Goal: Transaction & Acquisition: Purchase product/service

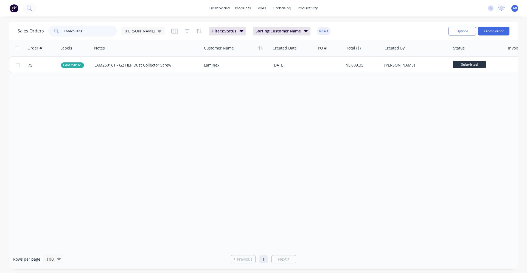
drag, startPoint x: 91, startPoint y: 31, endPoint x: 64, endPoint y: 33, distance: 27.8
click at [64, 33] on input "LAM250161" at bounding box center [91, 31] width 54 height 11
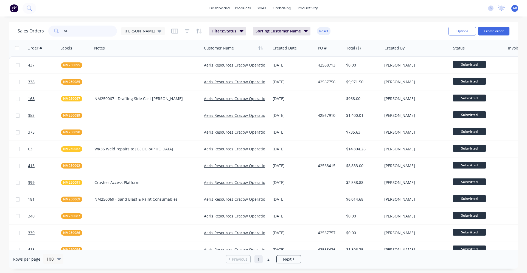
type input "N"
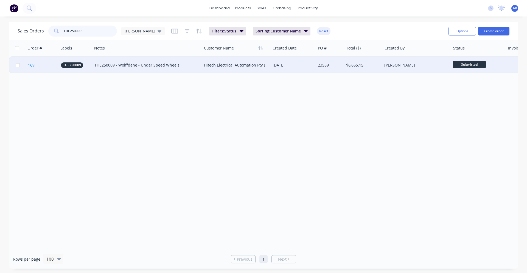
type input "THE250009"
click at [45, 66] on link "169" at bounding box center [44, 65] width 33 height 16
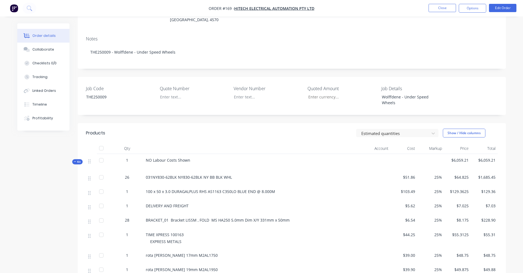
scroll to position [27, 0]
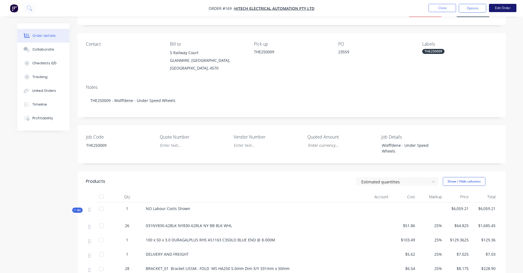
click at [504, 10] on button "Edit Order" at bounding box center [502, 8] width 27 height 8
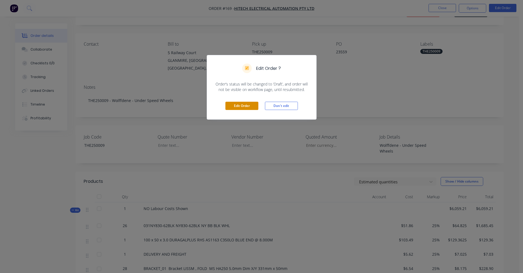
click at [255, 106] on button "Edit Order" at bounding box center [241, 106] width 33 height 8
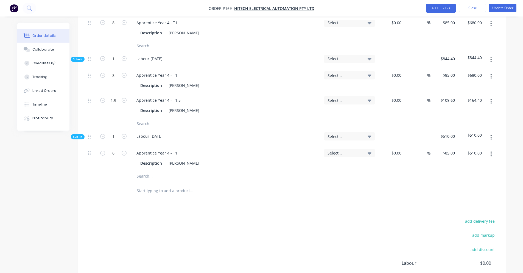
scroll to position [989, 0]
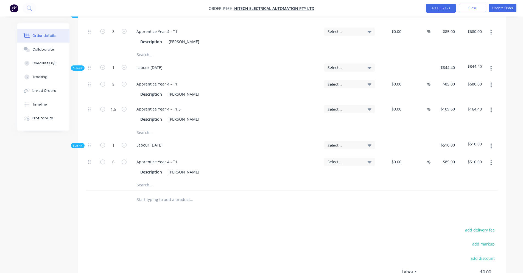
click at [144, 179] on input "text" at bounding box center [191, 184] width 110 height 11
click at [159, 194] on input "text" at bounding box center [191, 199] width 110 height 11
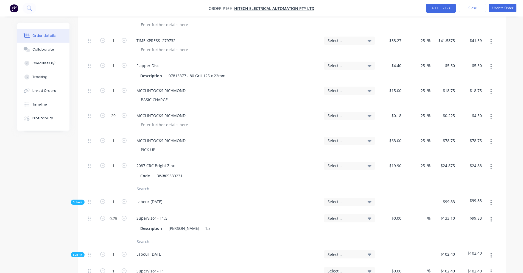
scroll to position [412, 0]
click at [148, 183] on input "text" at bounding box center [191, 188] width 110 height 11
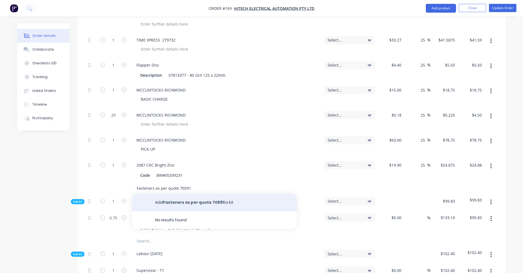
type input "Fasteners as per quote 70591"
click at [244, 194] on button "Add Fasteners as per quote 70591 to kit" at bounding box center [214, 203] width 165 height 18
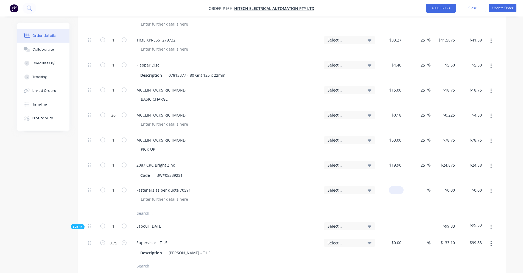
click at [395, 186] on div "$0.00" at bounding box center [396, 190] width 15 height 8
click at [414, 183] on div "%" at bounding box center [417, 195] width 27 height 25
type input "$236.95"
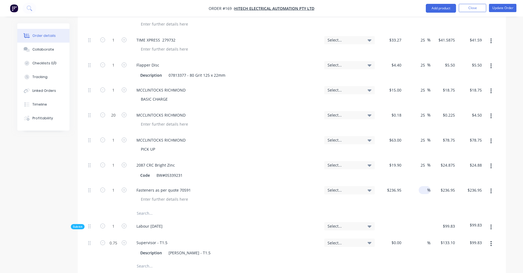
click at [424, 186] on input at bounding box center [424, 190] width 6 height 8
type input "25"
click at [439, 185] on div "$236.95 $236.95" at bounding box center [444, 195] width 27 height 25
type input "$296.1875"
type input "$296.19"
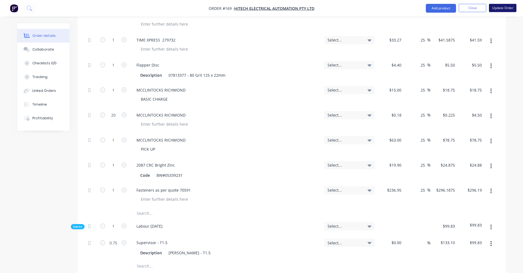
click at [502, 8] on button "Update Order" at bounding box center [502, 8] width 27 height 8
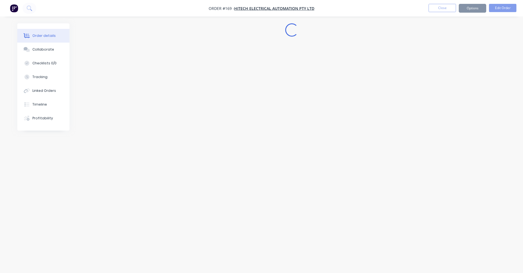
scroll to position [0, 0]
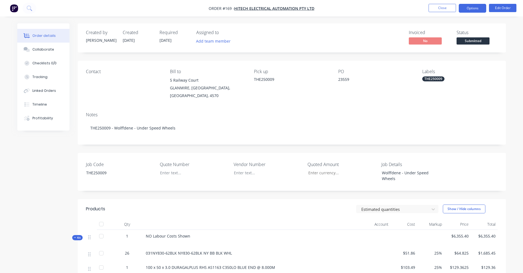
click at [479, 10] on button "Options" at bounding box center [472, 8] width 27 height 9
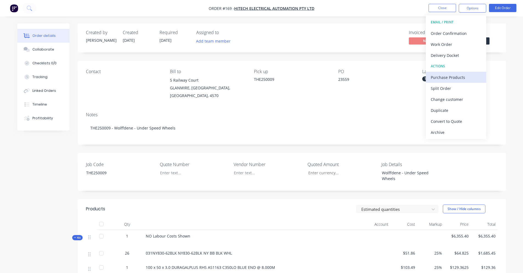
click at [467, 75] on div "Purchase Products" at bounding box center [456, 77] width 51 height 8
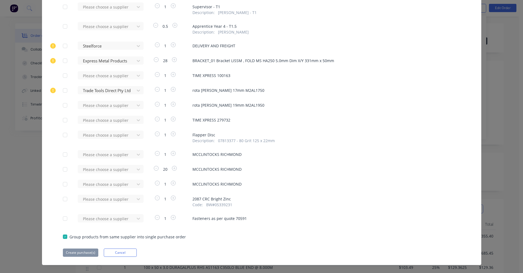
scroll to position [310, 0]
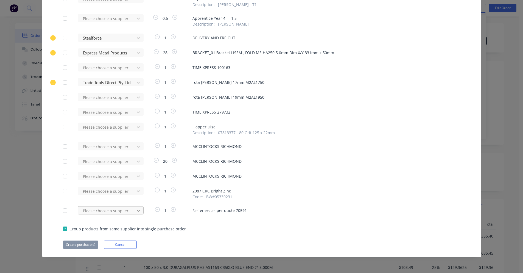
click at [138, 212] on div "Please choose a supplier" at bounding box center [108, 210] width 60 height 8
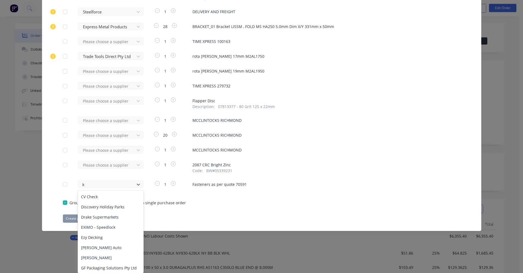
scroll to position [0, 0]
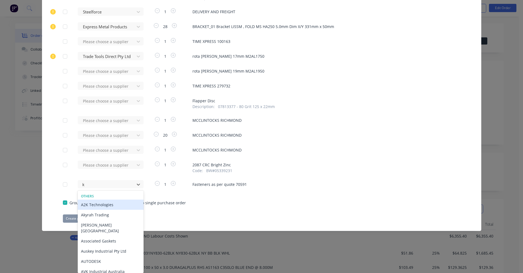
type input "kj"
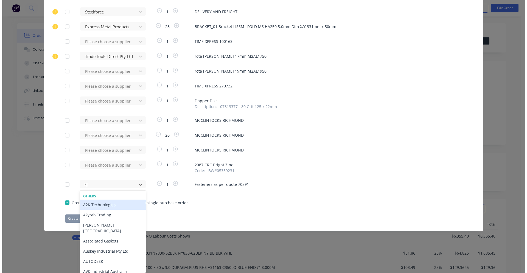
scroll to position [310, 0]
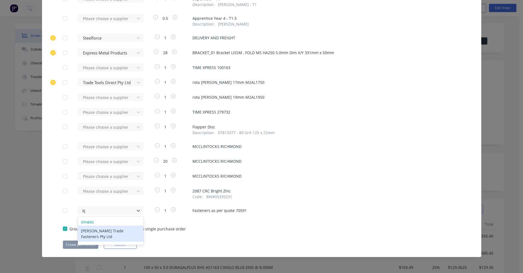
click at [117, 228] on div "[PERSON_NAME] Trade Fasteners Pty Ltd" at bounding box center [111, 233] width 66 height 16
click at [84, 246] on button "Create purchase(s)" at bounding box center [80, 244] width 35 height 8
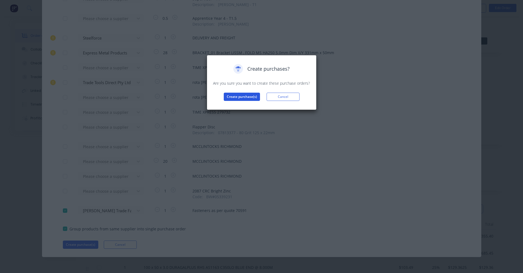
click at [244, 97] on button "Create purchase(s)" at bounding box center [242, 97] width 36 height 8
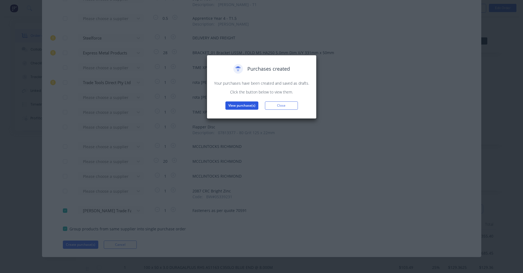
click at [244, 106] on button "View purchase(s)" at bounding box center [241, 105] width 33 height 8
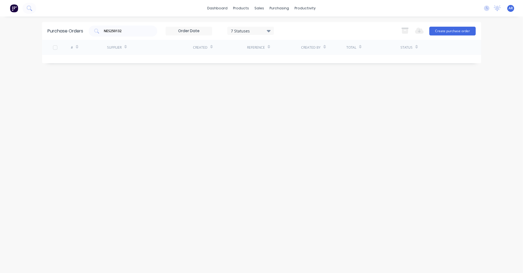
click at [99, 47] on div "#" at bounding box center [89, 47] width 36 height 15
drag, startPoint x: 128, startPoint y: 30, endPoint x: 103, endPoint y: 32, distance: 25.3
click at [103, 32] on div "NES250132" at bounding box center [123, 31] width 69 height 11
click at [127, 31] on input "the250009" at bounding box center [126, 30] width 46 height 5
click at [133, 30] on input "the250009" at bounding box center [126, 30] width 46 height 5
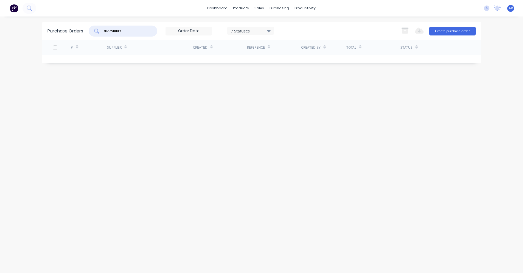
click at [163, 107] on div "Purchase Orders the250009 7 Statuses 7 Statuses Export to Excel (XLSX) Create p…" at bounding box center [261, 144] width 439 height 245
click at [128, 35] on div "the250009" at bounding box center [123, 31] width 69 height 11
drag, startPoint x: 126, startPoint y: 30, endPoint x: 110, endPoint y: 32, distance: 16.0
click at [110, 32] on input "the250009" at bounding box center [126, 30] width 46 height 5
type input "the"
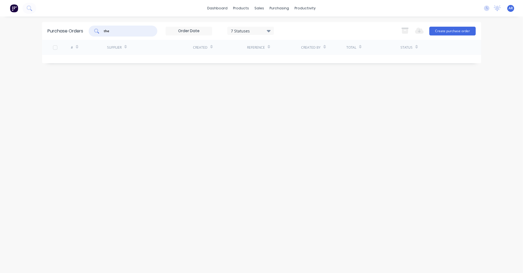
drag, startPoint x: 131, startPoint y: 104, endPoint x: 130, endPoint y: 96, distance: 8.8
click at [131, 105] on div "Purchase Orders the 7 Statuses 7 Statuses Export to Excel (XLSX) Create purchas…" at bounding box center [261, 144] width 439 height 245
drag, startPoint x: 146, startPoint y: 96, endPoint x: 147, endPoint y: 141, distance: 45.1
click at [147, 141] on div "Purchase Orders the 7 Statuses 7 Statuses Export to Excel (XLSX) Create purchas…" at bounding box center [261, 144] width 439 height 245
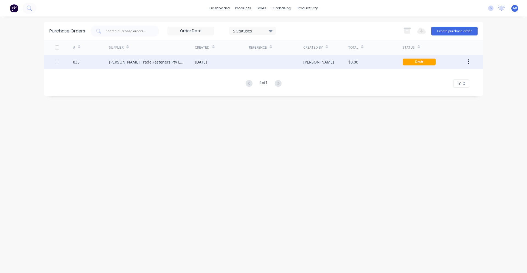
click at [94, 61] on div "835" at bounding box center [91, 62] width 36 height 14
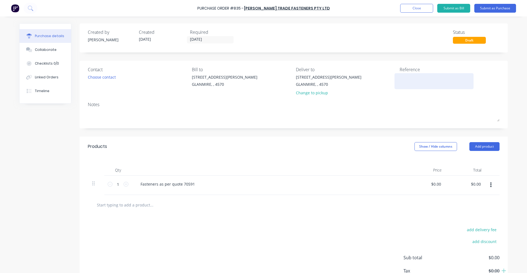
click at [414, 80] on textarea at bounding box center [434, 80] width 69 height 12
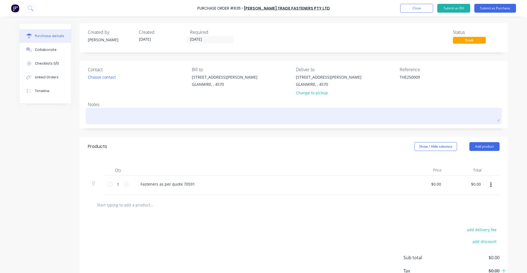
type textarea "THE250009"
type textarea "x"
type textarea "THE250009"
click at [108, 116] on textarea at bounding box center [294, 115] width 412 height 12
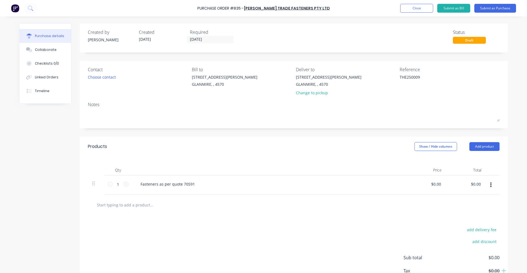
type textarea "x"
type textarea "T"
type textarea "x"
type textarea "TH"
type textarea "x"
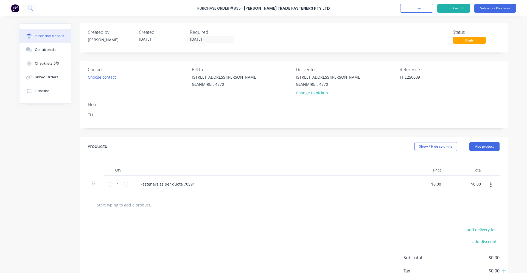
type textarea "THE"
type textarea "x"
type textarea "THE2"
type textarea "x"
type textarea "THE25"
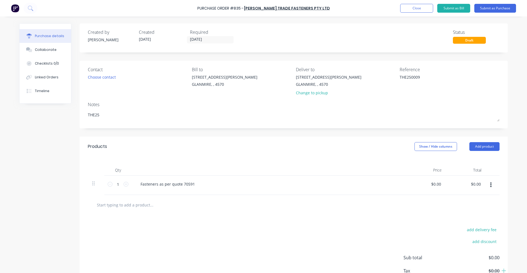
type textarea "x"
type textarea "THE250"
type textarea "x"
type textarea "THE2500"
type textarea "x"
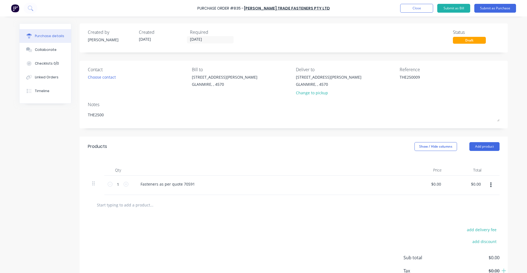
type textarea "THE25000"
type textarea "x"
type textarea "THE250009"
type textarea "x"
type textarea "THE250009"
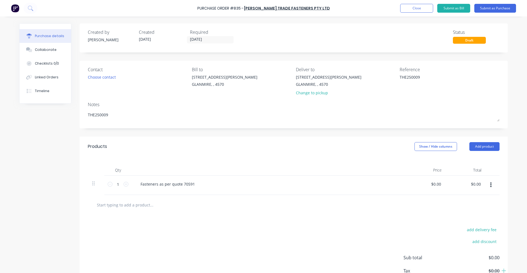
type textarea "x"
type textarea "THE250009 -"
type textarea "x"
type textarea "THE250009 -"
type textarea "x"
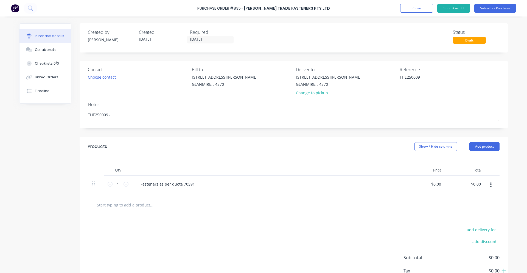
type textarea "THE250009 - a"
type textarea "x"
type textarea "THE250009 -"
type textarea "x"
type textarea "THE250009 - A"
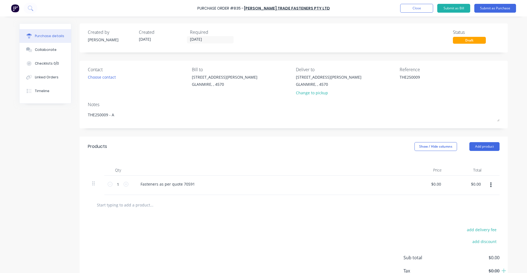
type textarea "x"
type textarea "THE250009 - Ad"
type textarea "x"
type textarea "THE250009 - Ada"
type textarea "x"
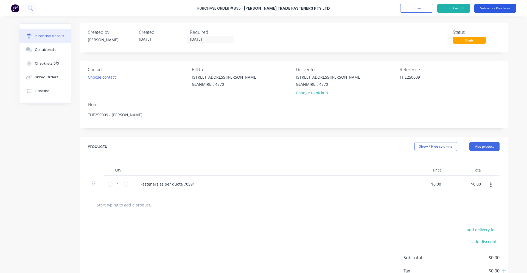
type textarea "THE250009 - [PERSON_NAME]"
type textarea "x"
type textarea "THE250009 - [PERSON_NAME]"
click at [489, 10] on button "Submit as Purchase" at bounding box center [496, 8] width 42 height 9
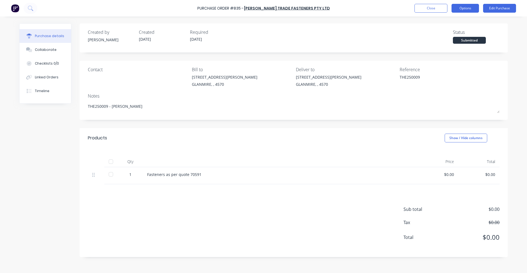
click at [472, 10] on button "Options" at bounding box center [465, 8] width 27 height 9
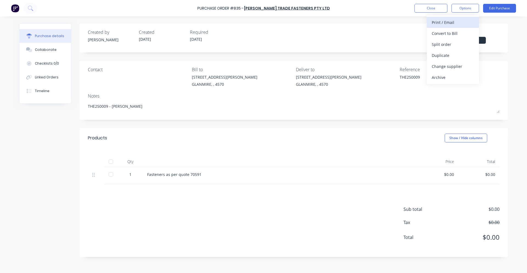
click at [455, 21] on div "Print / Email" at bounding box center [453, 22] width 42 height 8
click at [453, 34] on div "With pricing" at bounding box center [453, 33] width 42 height 8
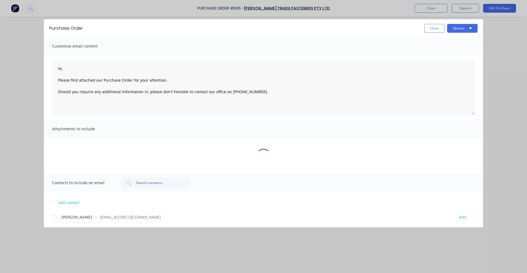
type textarea "x"
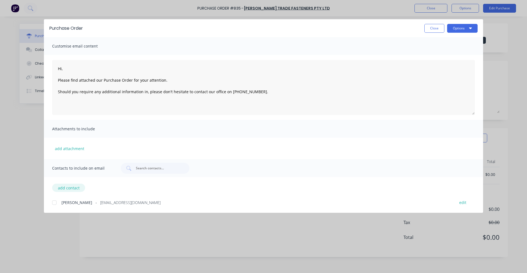
click at [74, 189] on button "add contact" at bounding box center [68, 187] width 33 height 8
type textarea "Hi, Please find attached our Purchase Order for your attention. Should you requ…"
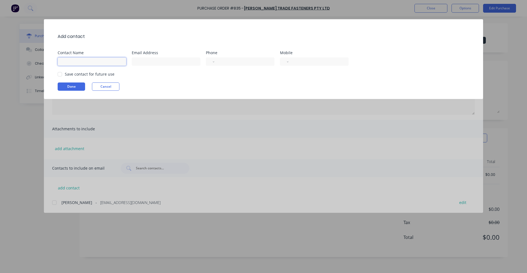
click at [91, 63] on input at bounding box center [92, 61] width 69 height 8
type input "[PERSON_NAME]"
type input "[PERSON_NAME][EMAIL_ADDRESS][DOMAIN_NAME]"
select select "AU"
type input "0457 990 093"
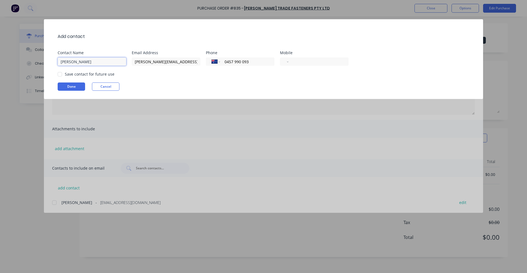
click at [62, 74] on div at bounding box center [59, 74] width 11 height 11
type textarea "Hi, Please find attached our Purchase Order for your attention. Should you requ…"
click at [69, 86] on button "Done" at bounding box center [71, 86] width 27 height 8
type textarea "x"
type textarea "Hi, Please find attached our Purchase Order for your attention. Should you requ…"
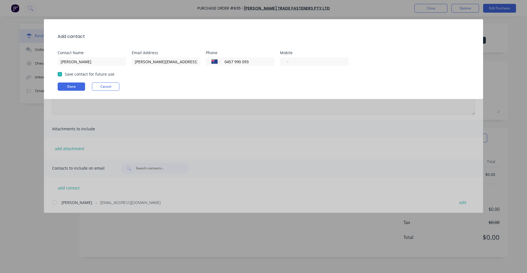
type textarea "x"
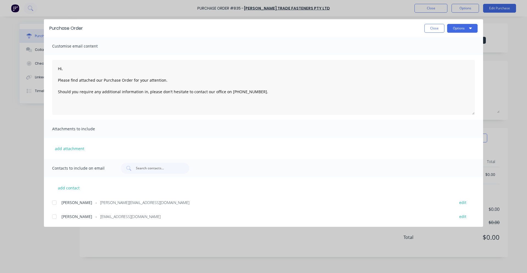
drag, startPoint x: 55, startPoint y: 203, endPoint x: 55, endPoint y: 207, distance: 4.4
click at [55, 205] on div at bounding box center [54, 202] width 11 height 11
drag, startPoint x: 54, startPoint y: 216, endPoint x: 108, endPoint y: 240, distance: 59.5
click at [54, 218] on div at bounding box center [54, 216] width 11 height 11
type textarea "Hi, Please find attached our Purchase Order for your attention. Should you requ…"
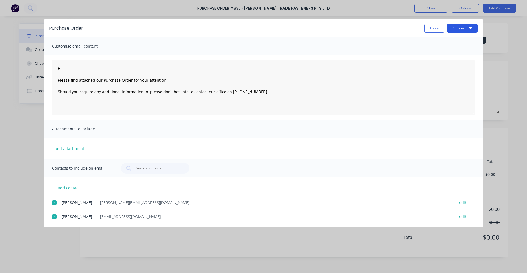
click at [472, 29] on icon "button" at bounding box center [470, 28] width 3 height 4
click at [456, 60] on div "Email" at bounding box center [452, 64] width 42 height 8
type textarea "x"
type textarea "Hi, Please find attached our Purchase Order for your attention. Should you requ…"
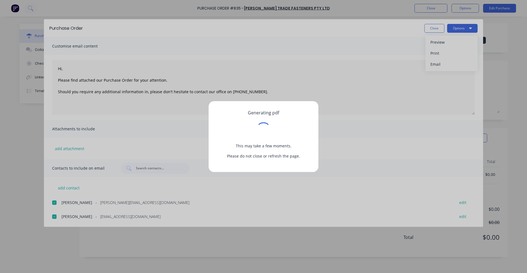
type textarea "x"
type textarea "Hi, Please find attached our Purchase Order for your attention. Should you requ…"
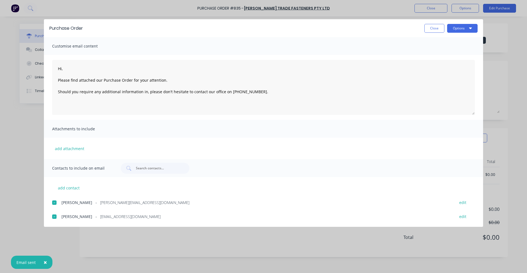
type textarea "x"
type textarea "Hi, Please find attached our Purchase Order for your attention. Should you requ…"
click at [438, 29] on button "Close" at bounding box center [435, 28] width 20 height 9
type textarea "x"
